Goal: Task Accomplishment & Management: Complete application form

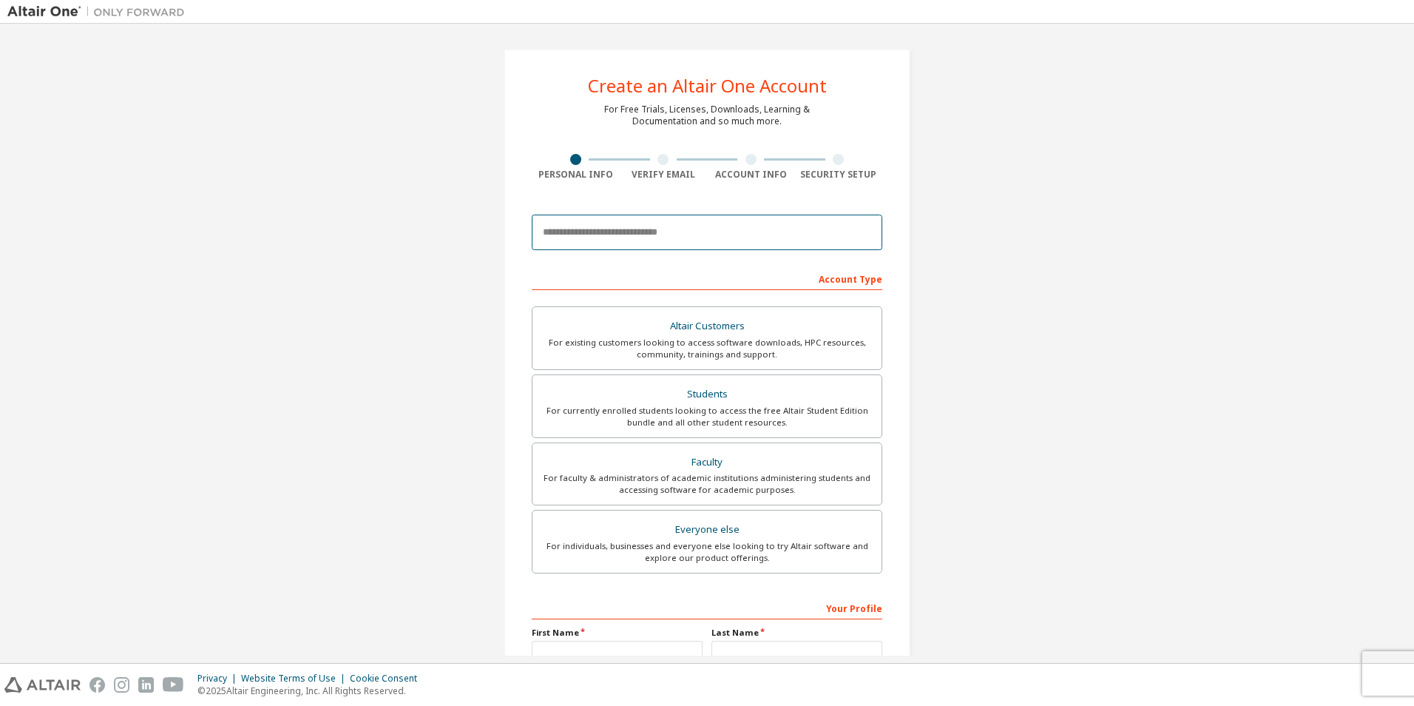
click at [600, 234] on input "email" at bounding box center [707, 231] width 351 height 35
click at [564, 235] on input "email" at bounding box center [707, 231] width 351 height 35
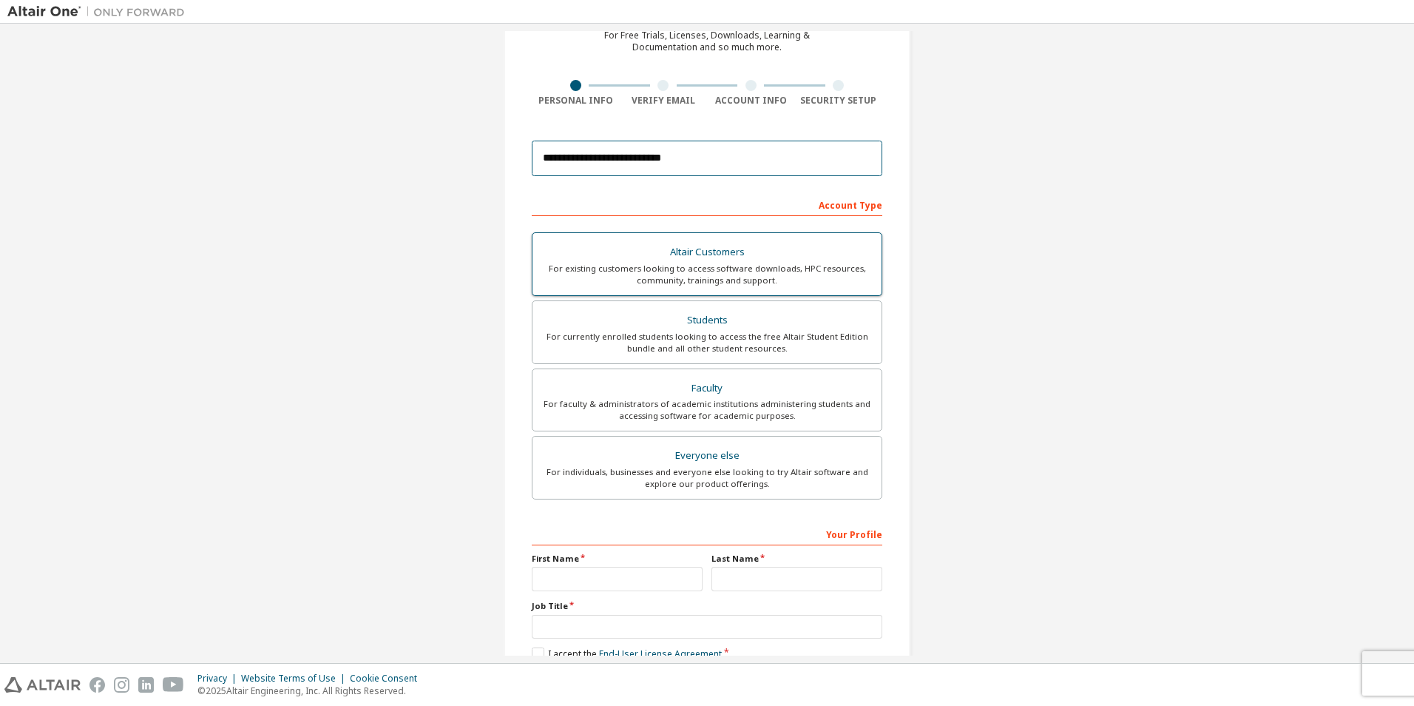
scroll to position [148, 0]
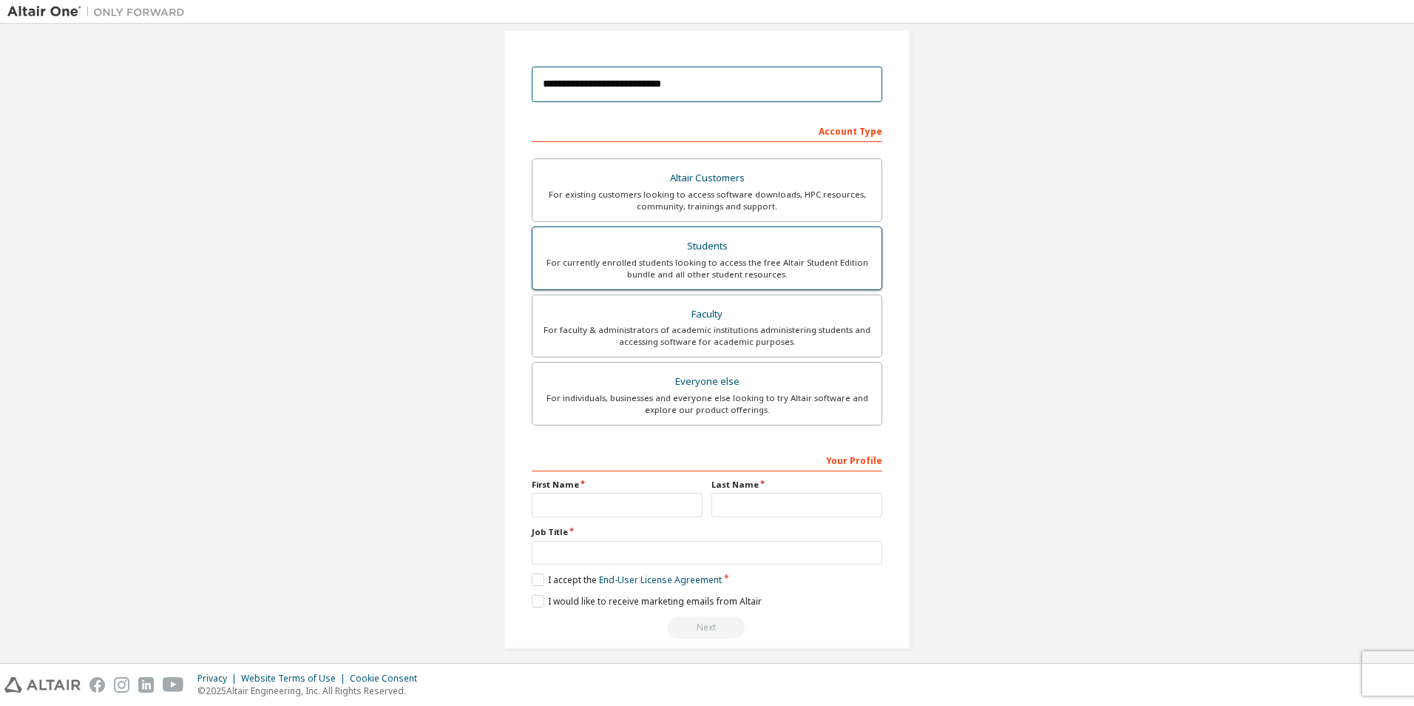
type input "**********"
click at [699, 275] on div "For currently enrolled students looking to access the free Altair Student Editi…" at bounding box center [706, 269] width 331 height 24
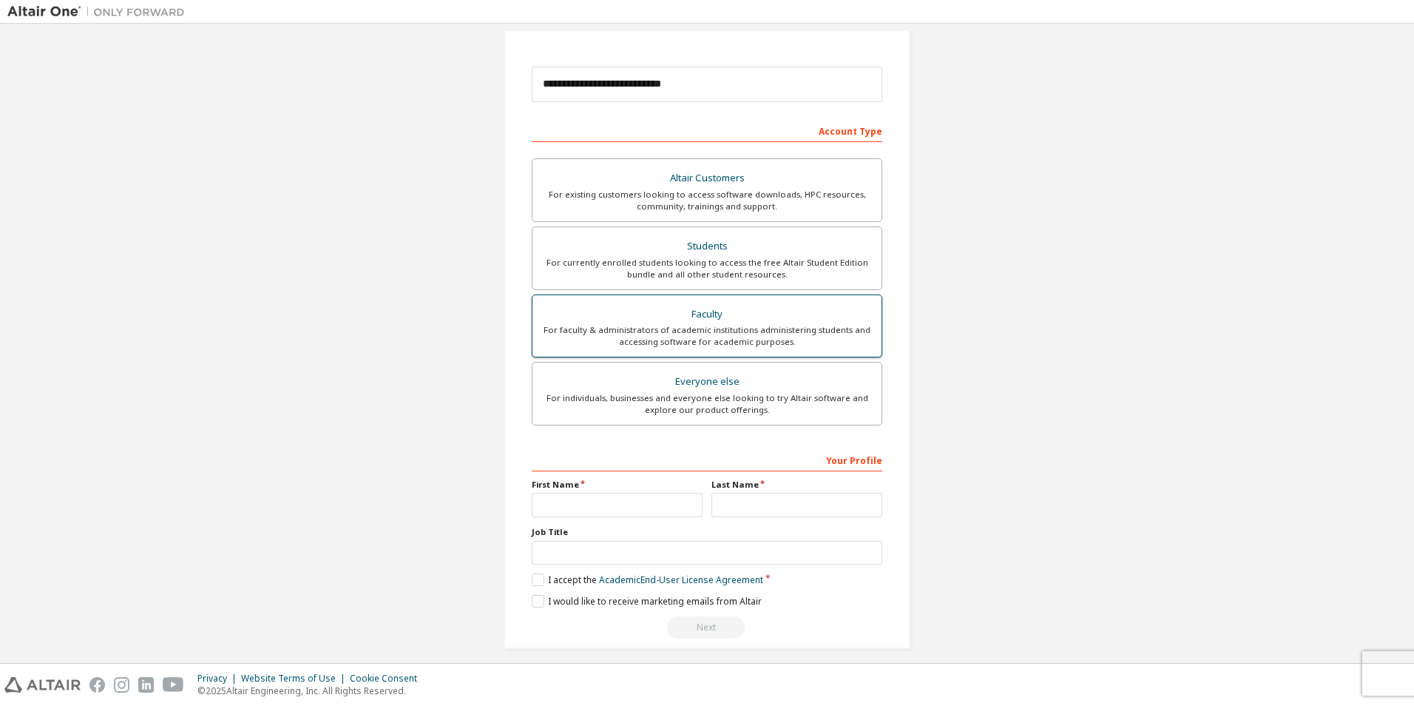
scroll to position [159, 0]
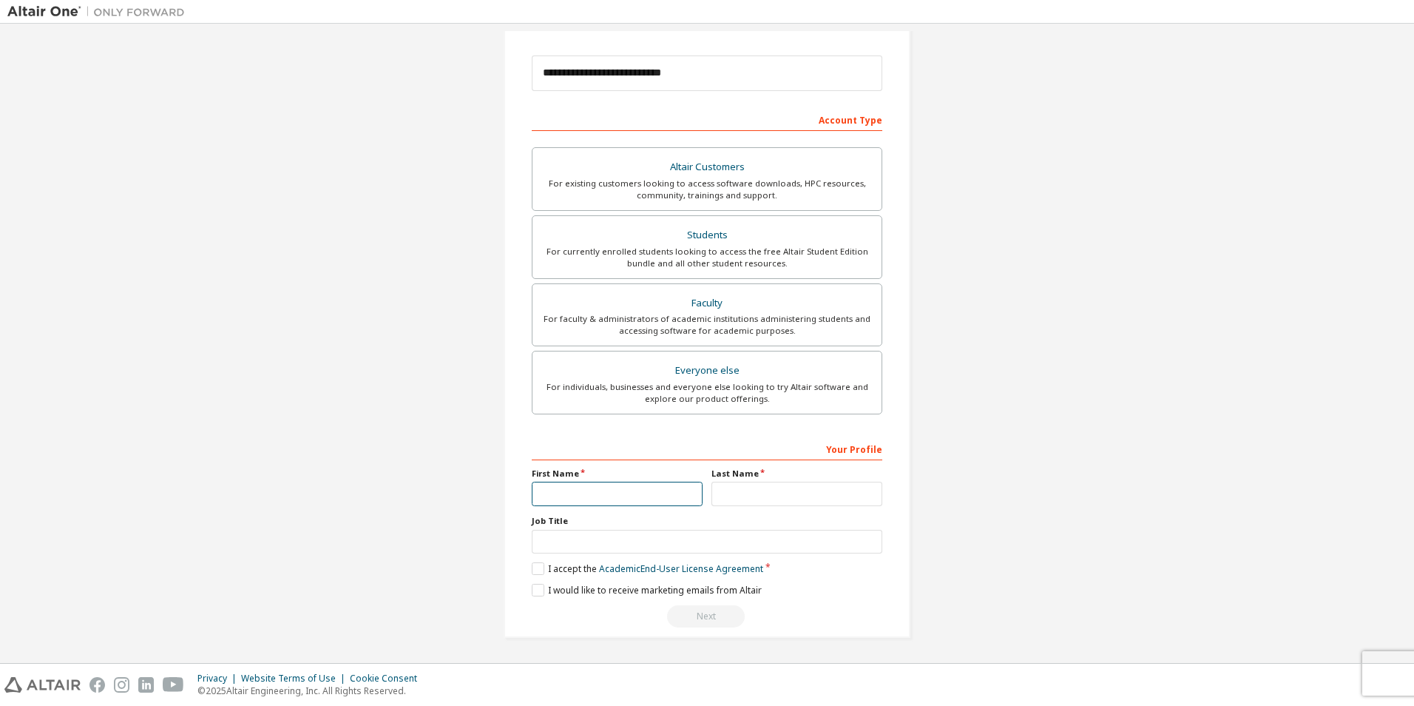
click at [609, 488] on input "text" at bounding box center [617, 493] width 171 height 24
type input "*"
click at [609, 488] on input "text" at bounding box center [617, 493] width 171 height 24
type input "*"
type input "********"
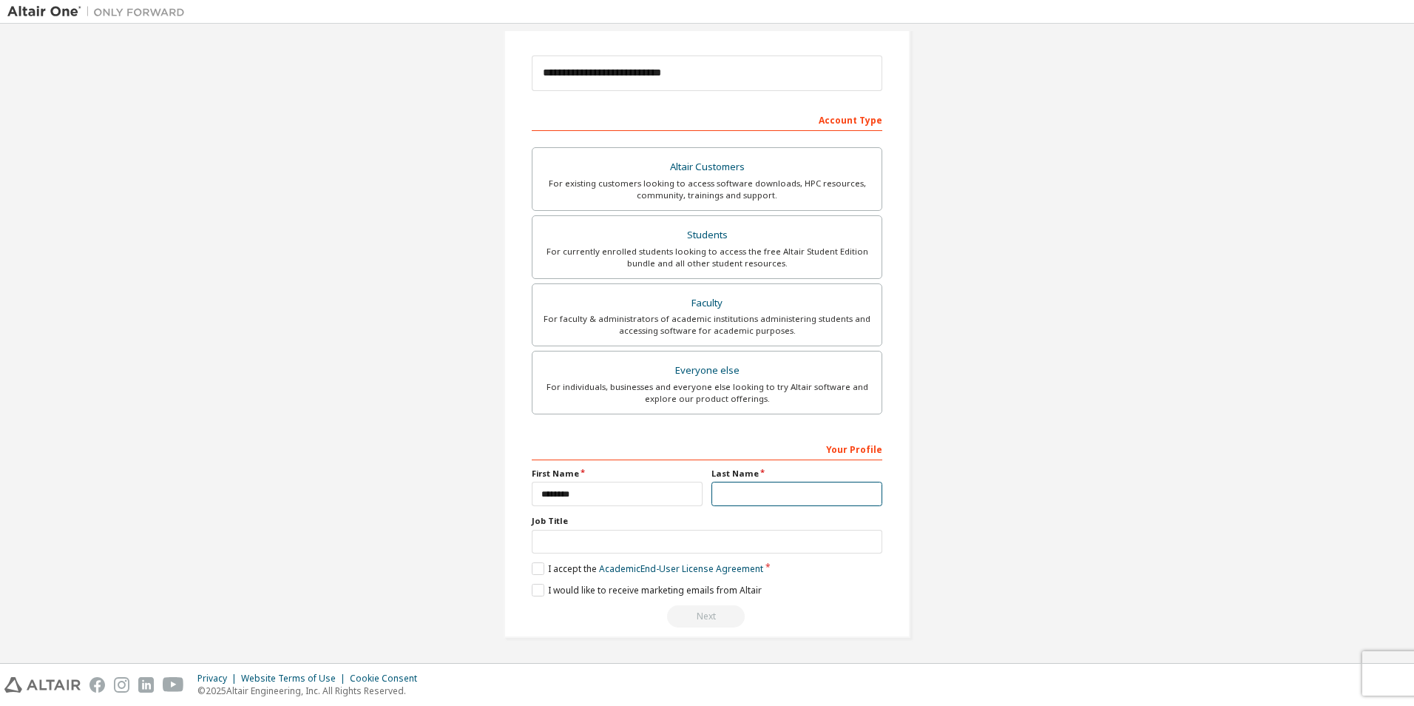
click at [723, 493] on input "text" at bounding box center [796, 493] width 171 height 24
type input "*******"
click at [640, 530] on input "text" at bounding box center [707, 542] width 351 height 24
click at [596, 523] on label "Job Title" at bounding box center [707, 521] width 351 height 12
click at [532, 570] on label "I accept the Academic End-User License Agreement" at bounding box center [647, 568] width 231 height 13
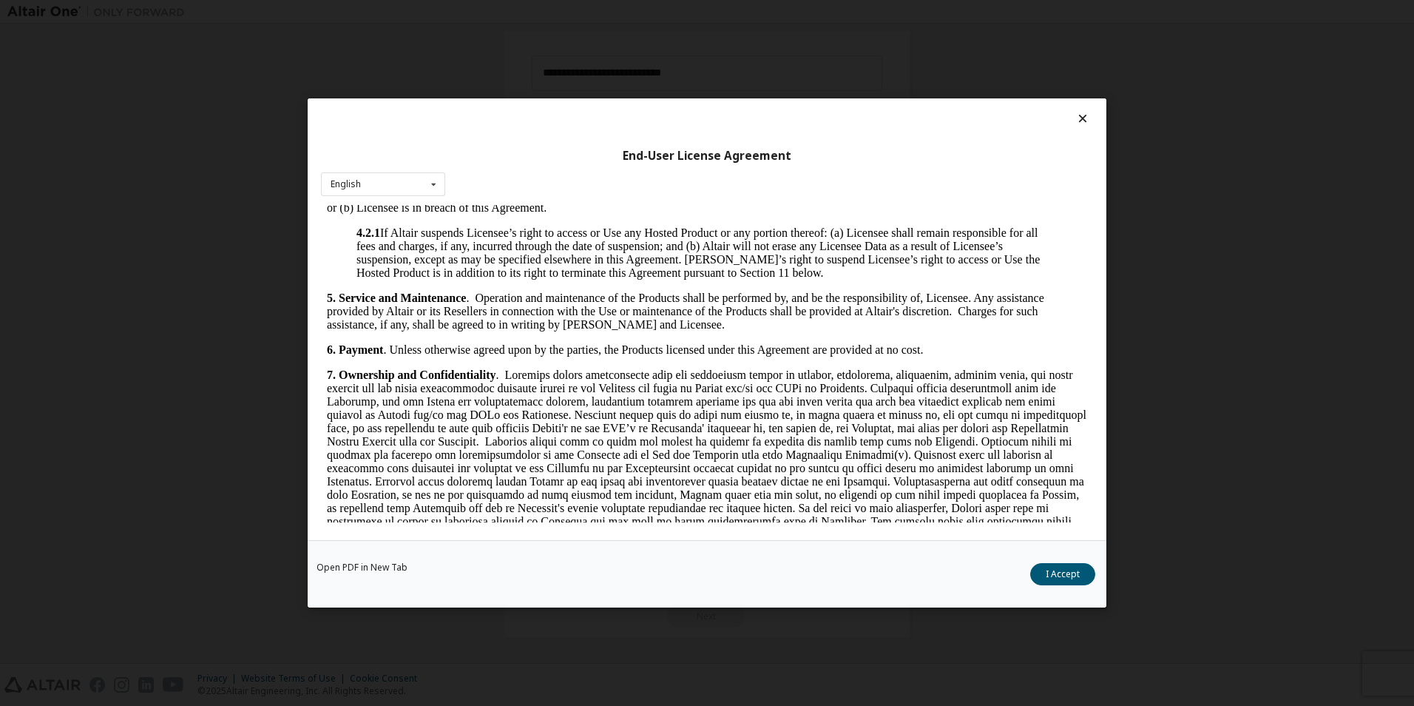
scroll to position [1405, 0]
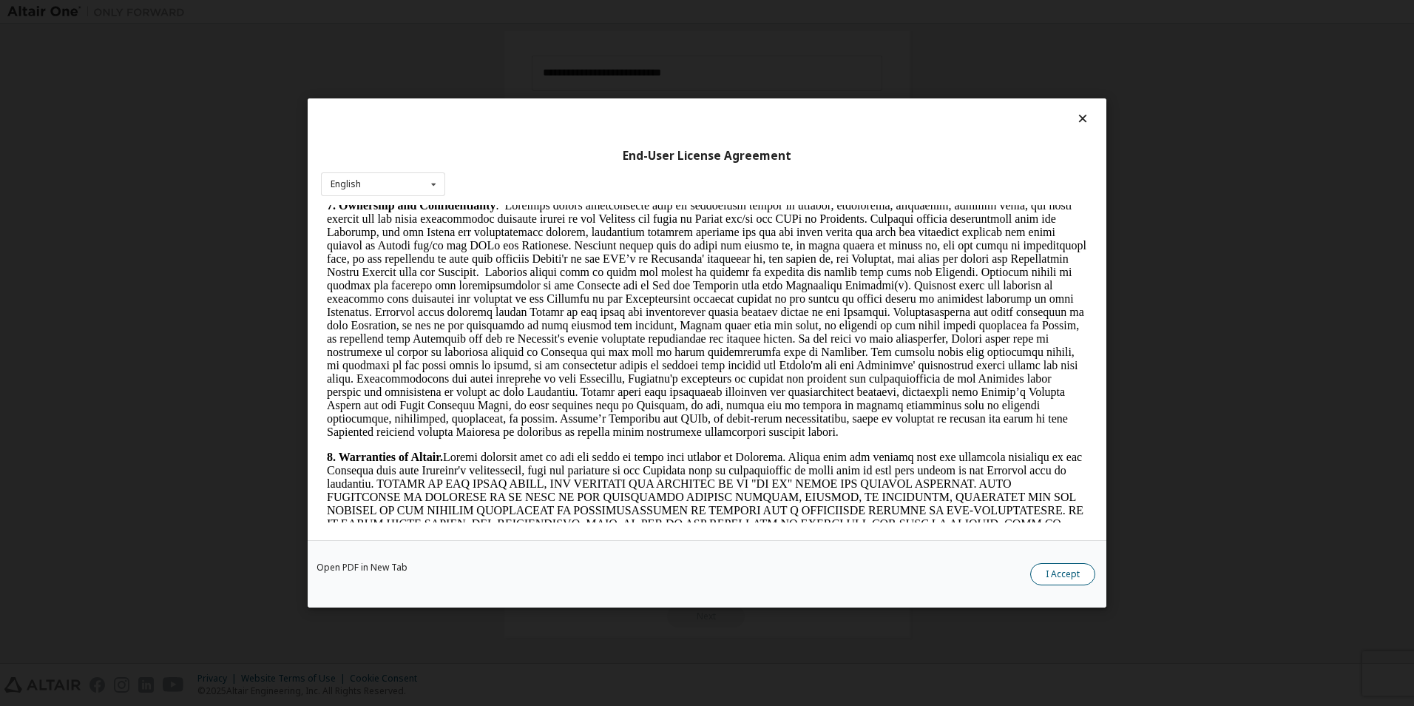
click at [1040, 566] on button "I Accept" at bounding box center [1062, 574] width 65 height 22
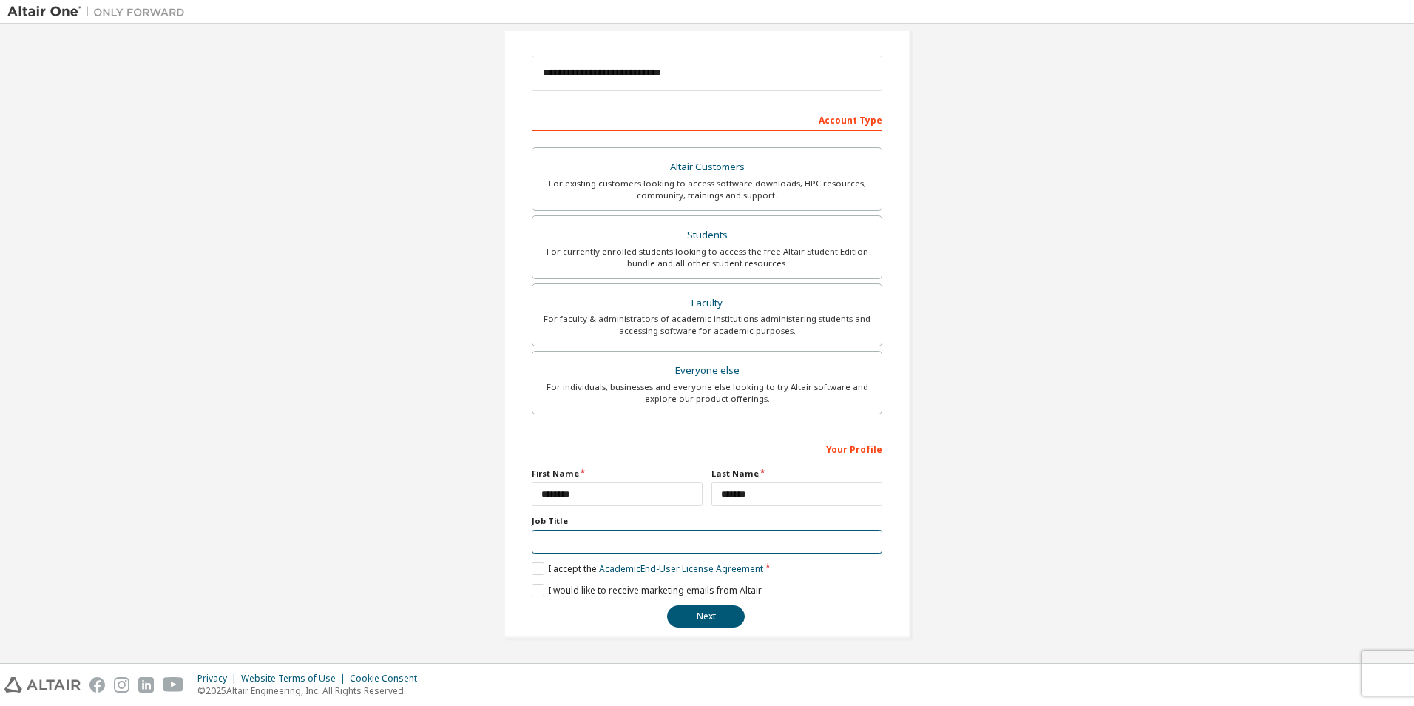
click at [555, 537] on input "text" at bounding box center [707, 542] width 351 height 24
type input "**********"
click at [532, 590] on label "I would like to receive marketing emails from Altair" at bounding box center [647, 589] width 230 height 13
click at [674, 620] on button "Next" at bounding box center [706, 616] width 78 height 22
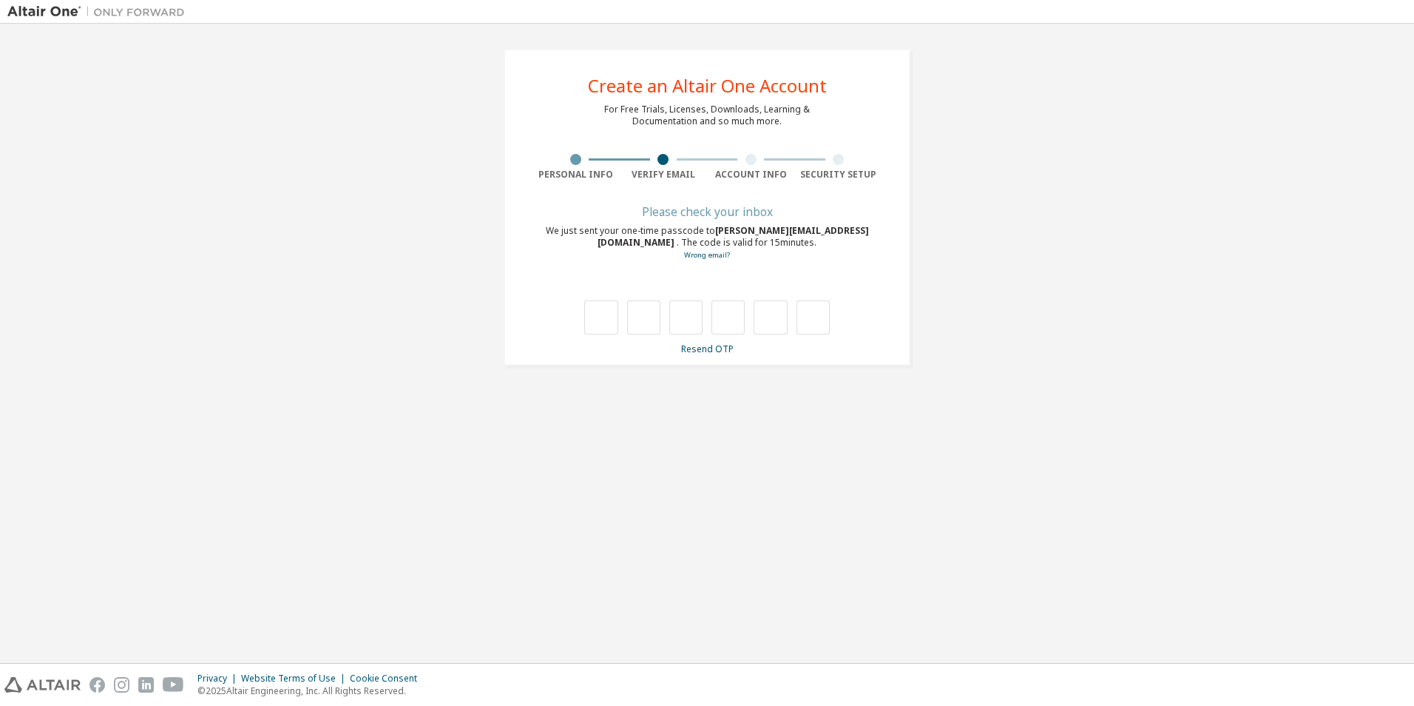
scroll to position [0, 0]
type input "*"
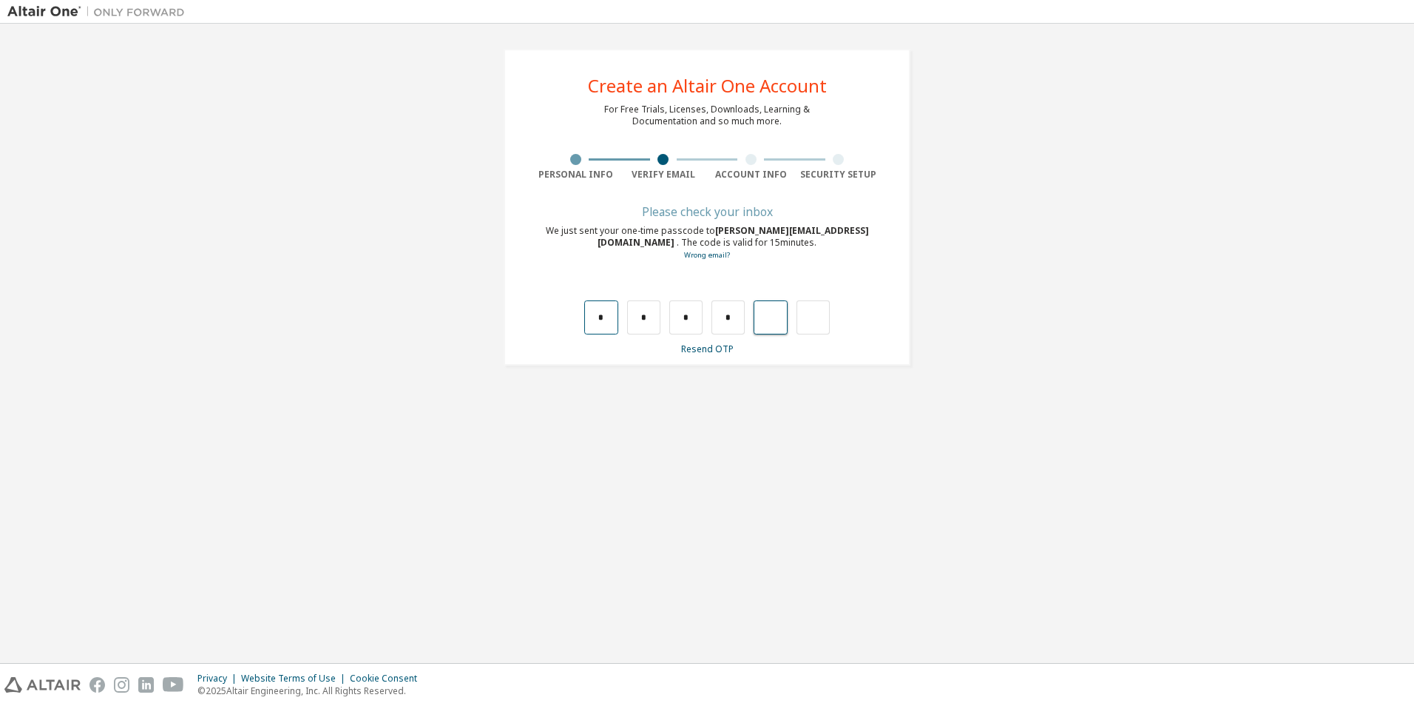
type input "*"
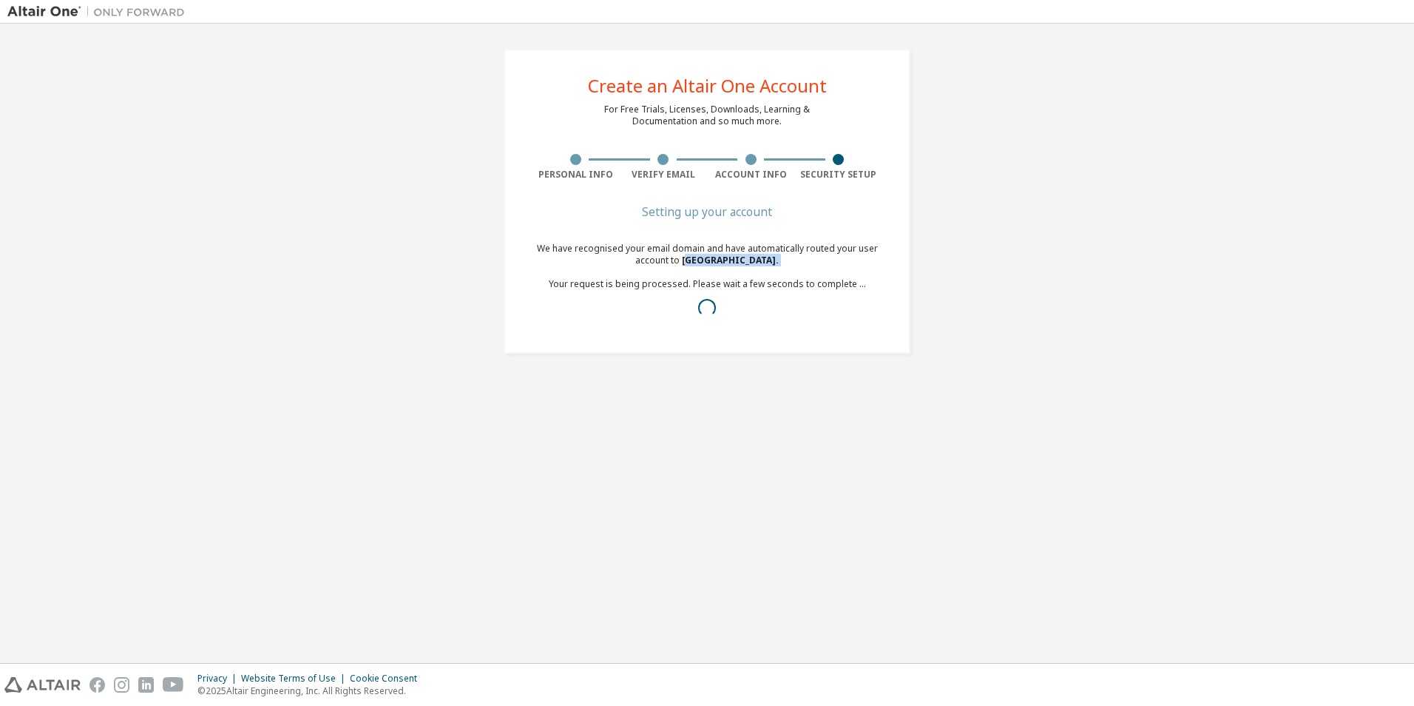
drag, startPoint x: 672, startPoint y: 265, endPoint x: 722, endPoint y: 271, distance: 50.6
click at [722, 271] on div "We have recognised your email domain and have automatically routed your user ac…" at bounding box center [707, 284] width 351 height 83
drag, startPoint x: 722, startPoint y: 271, endPoint x: 725, endPoint y: 305, distance: 34.2
click at [725, 305] on div at bounding box center [707, 308] width 351 height 18
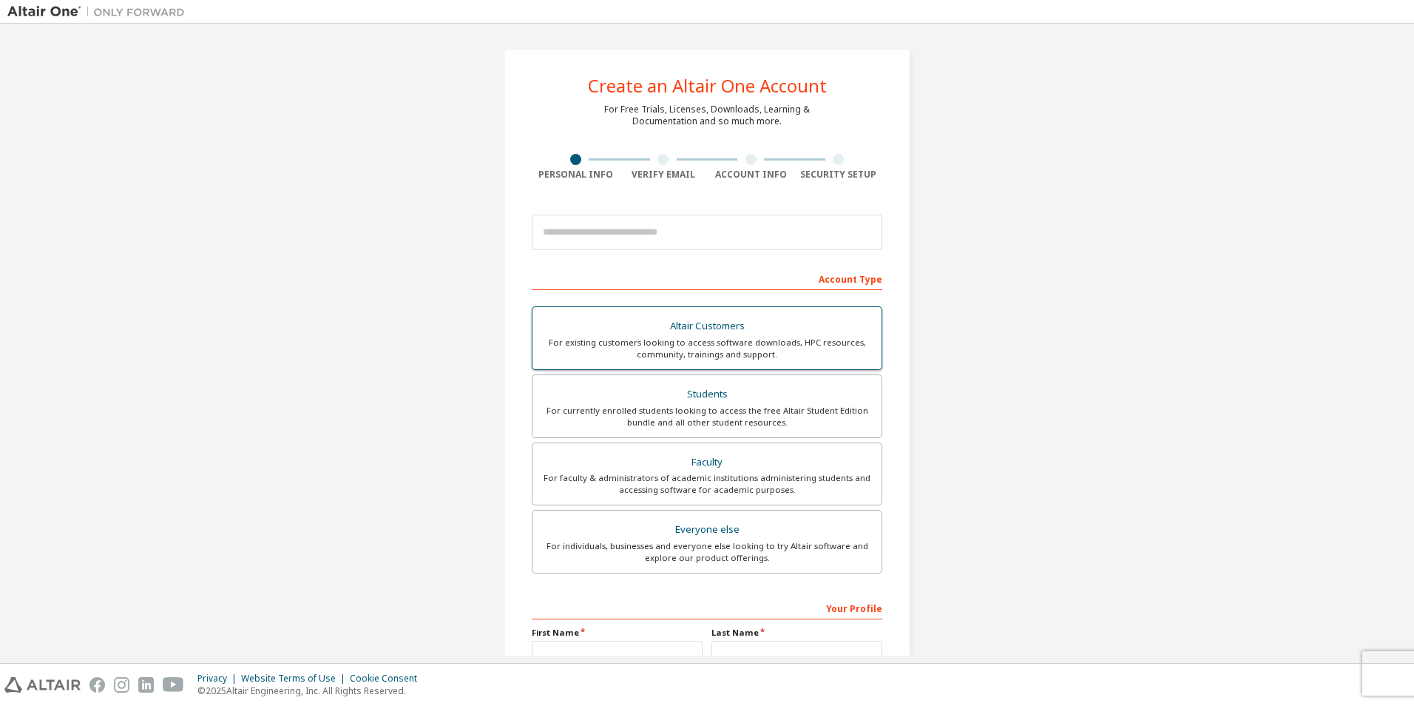
drag, startPoint x: 0, startPoint y: 0, endPoint x: 706, endPoint y: 359, distance: 792.5
